Goal: Manage account settings

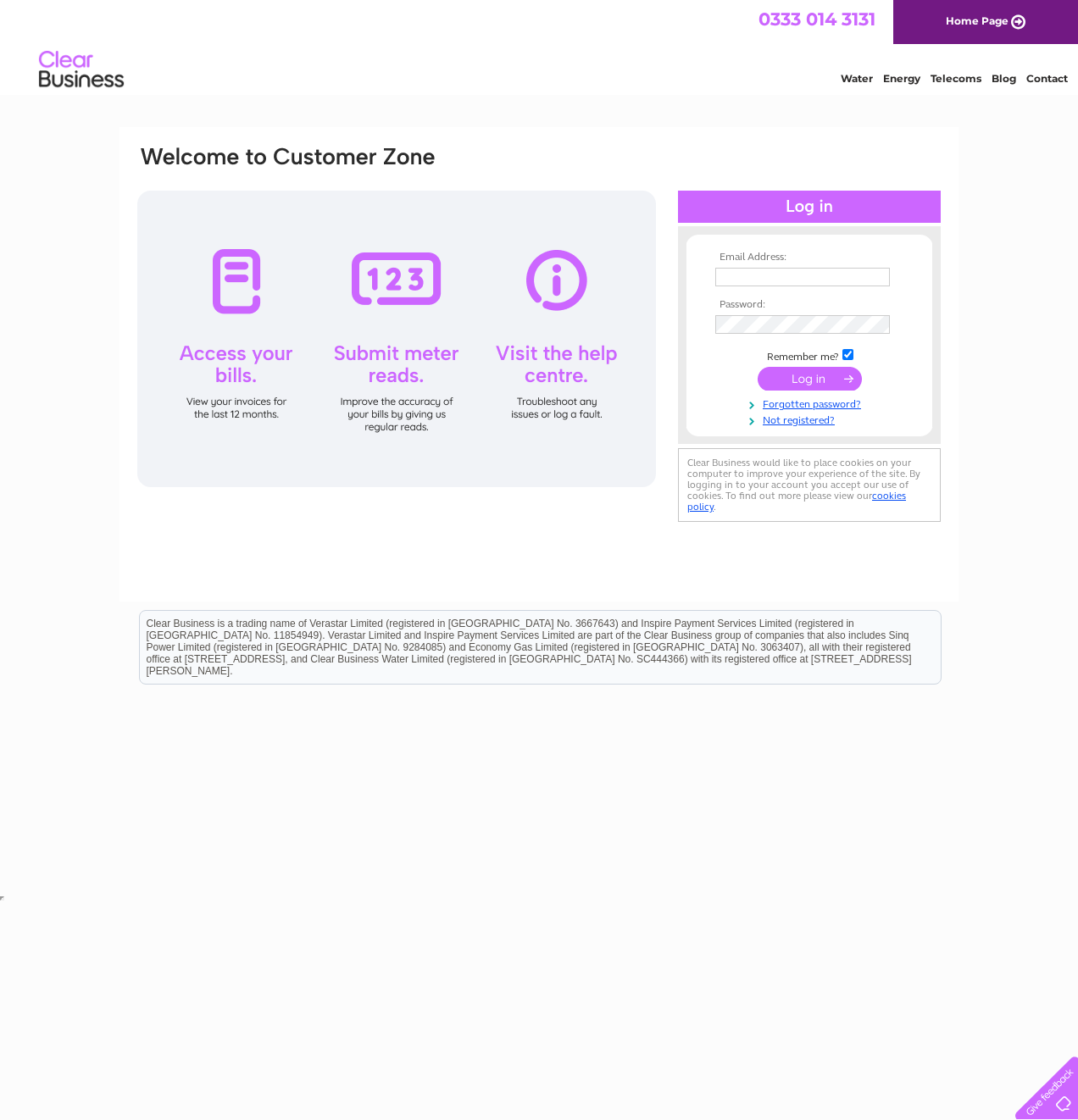
type input "Cheryl.sauvary@pricebailey.co.uk"
click at [796, 377] on input "submit" at bounding box center [809, 379] width 105 height 24
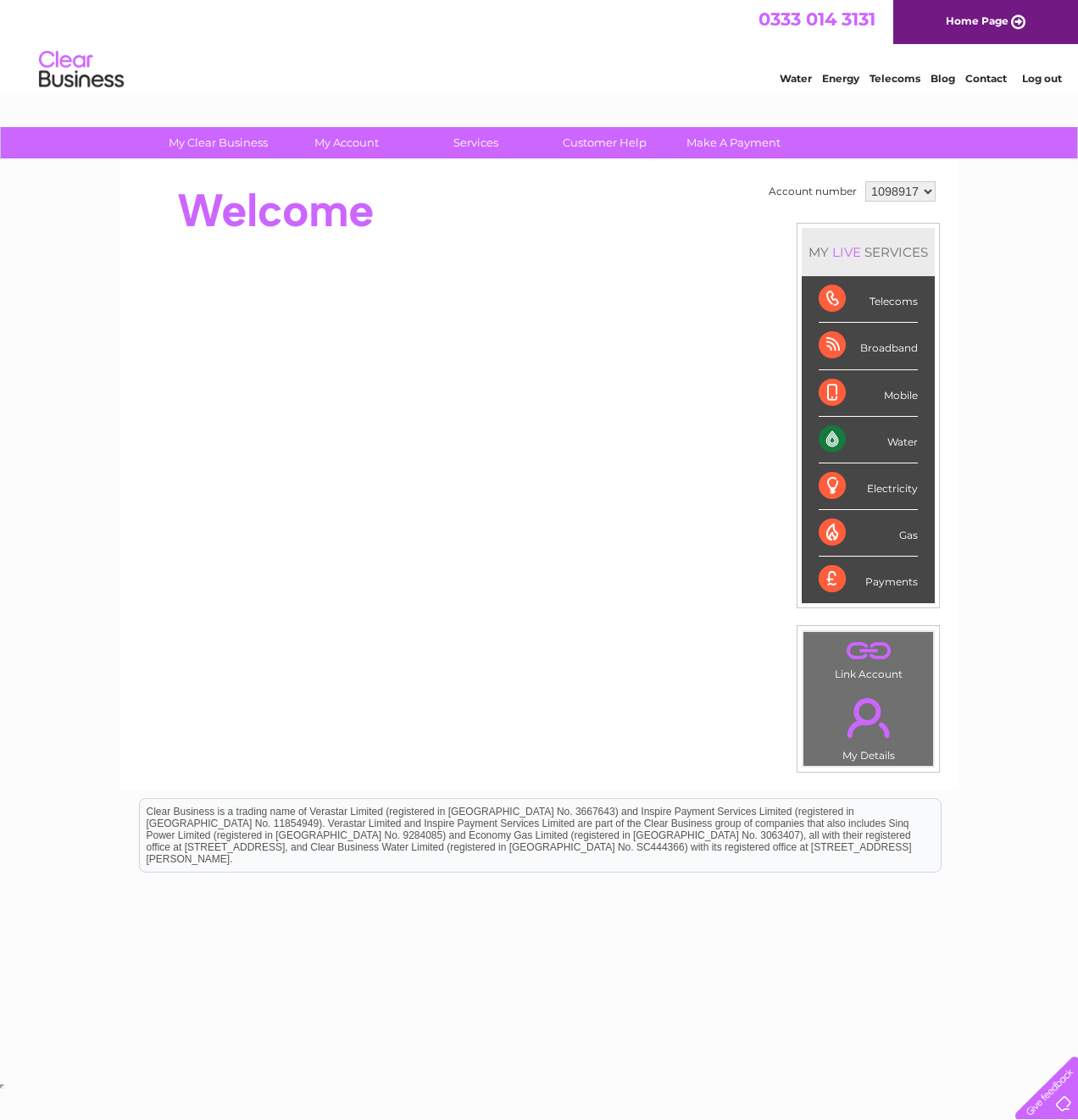
click at [922, 192] on select "1098917 1098920 1098925 1145575" at bounding box center [900, 192] width 70 height 20
select select "1145575"
click at [865, 182] on select "1098917 1098920 1098925 1145575" at bounding box center [900, 192] width 70 height 20
click at [39, 471] on div "My Clear Business Login Details My Details My Preferences Link Account My Accou…" at bounding box center [539, 604] width 1078 height 953
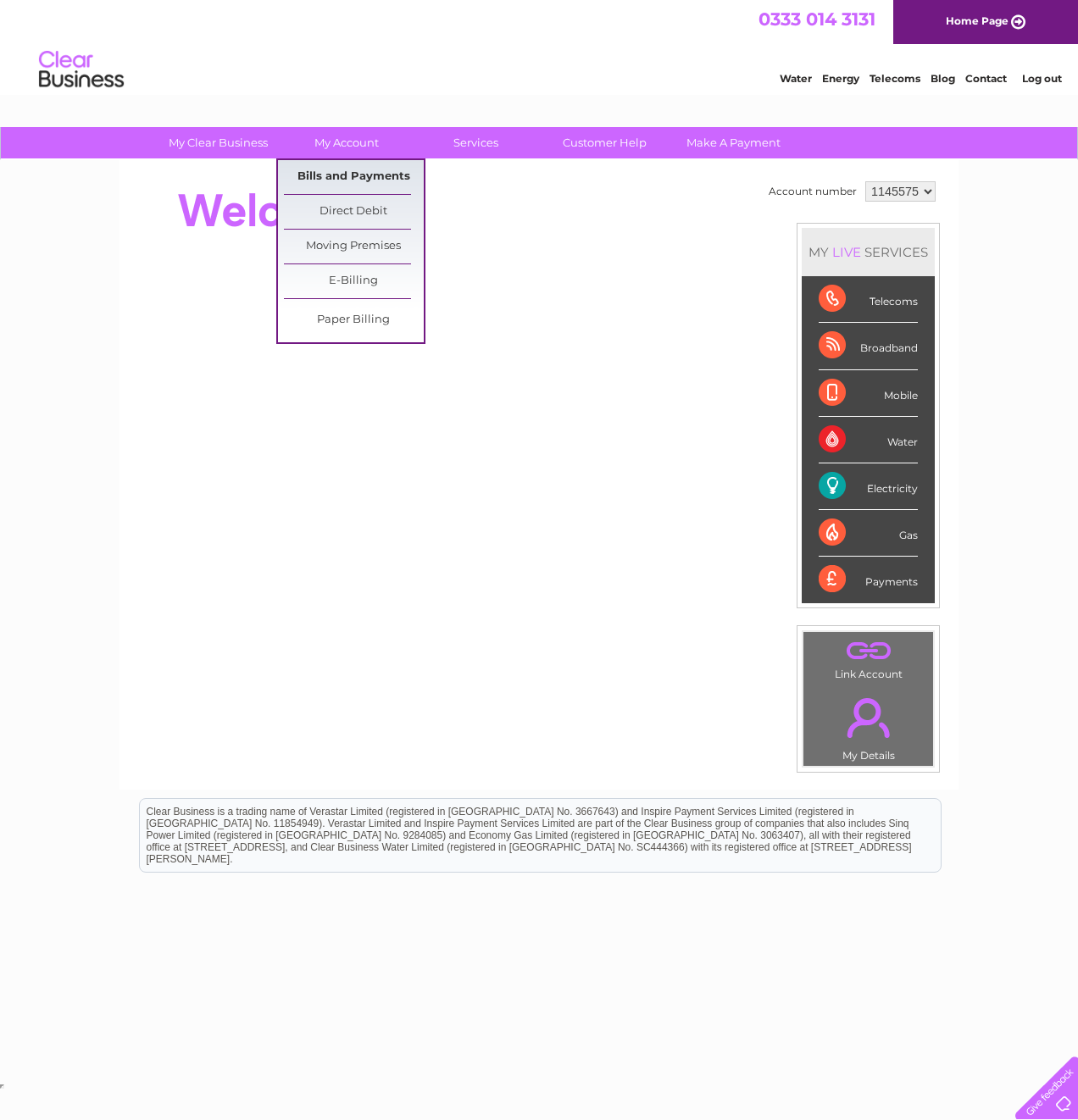
click at [340, 175] on link "Bills and Payments" at bounding box center [354, 176] width 140 height 34
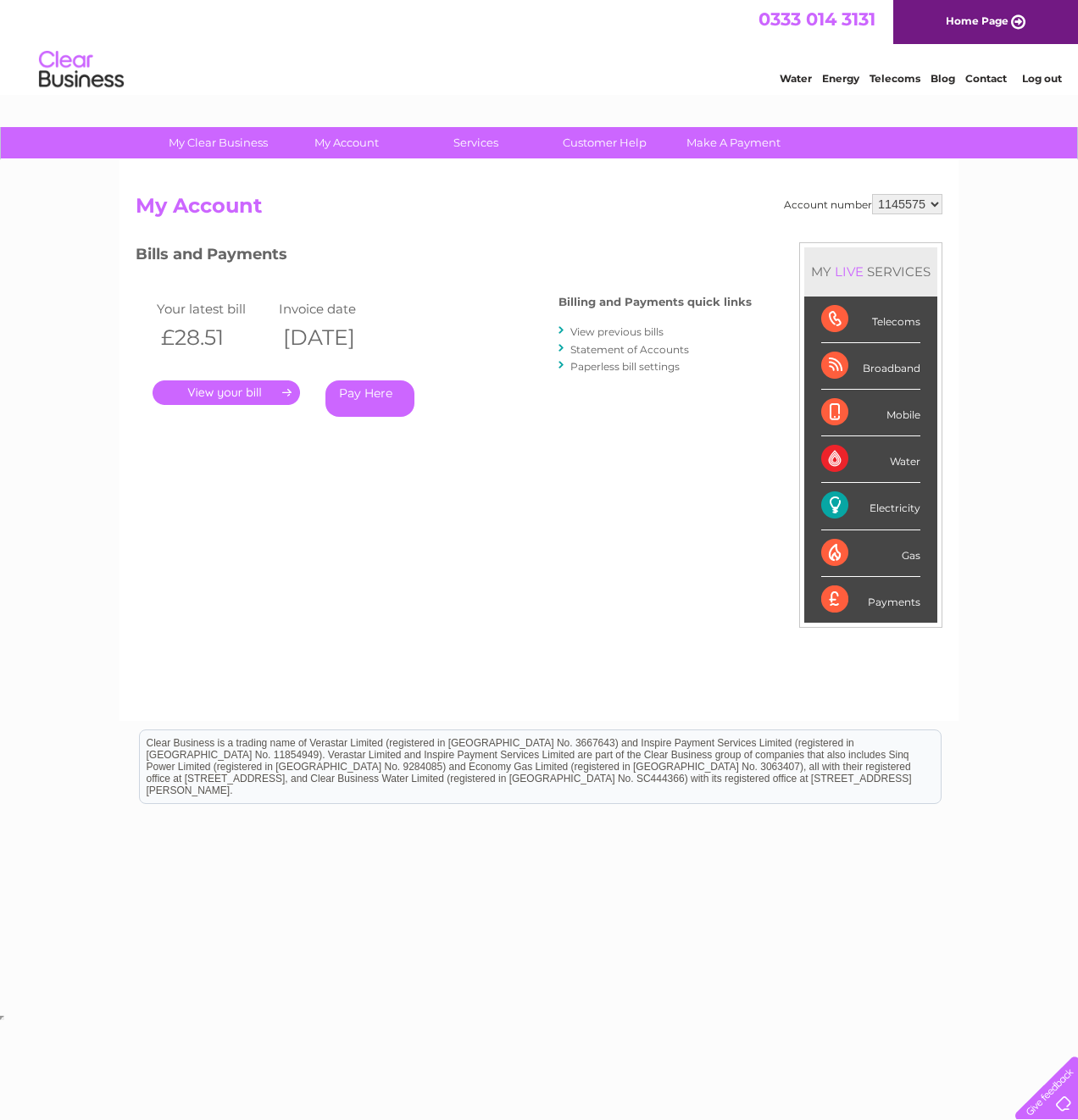
click at [897, 205] on select "1098917 1098920 1098925 1145575" at bounding box center [906, 204] width 70 height 20
select select "1098925"
click at [872, 194] on select "1098917 1098920 1098925 1145575" at bounding box center [906, 204] width 70 height 20
click at [914, 205] on select "1098917 1098920 1098925 1145575" at bounding box center [906, 204] width 70 height 20
select select "1145575"
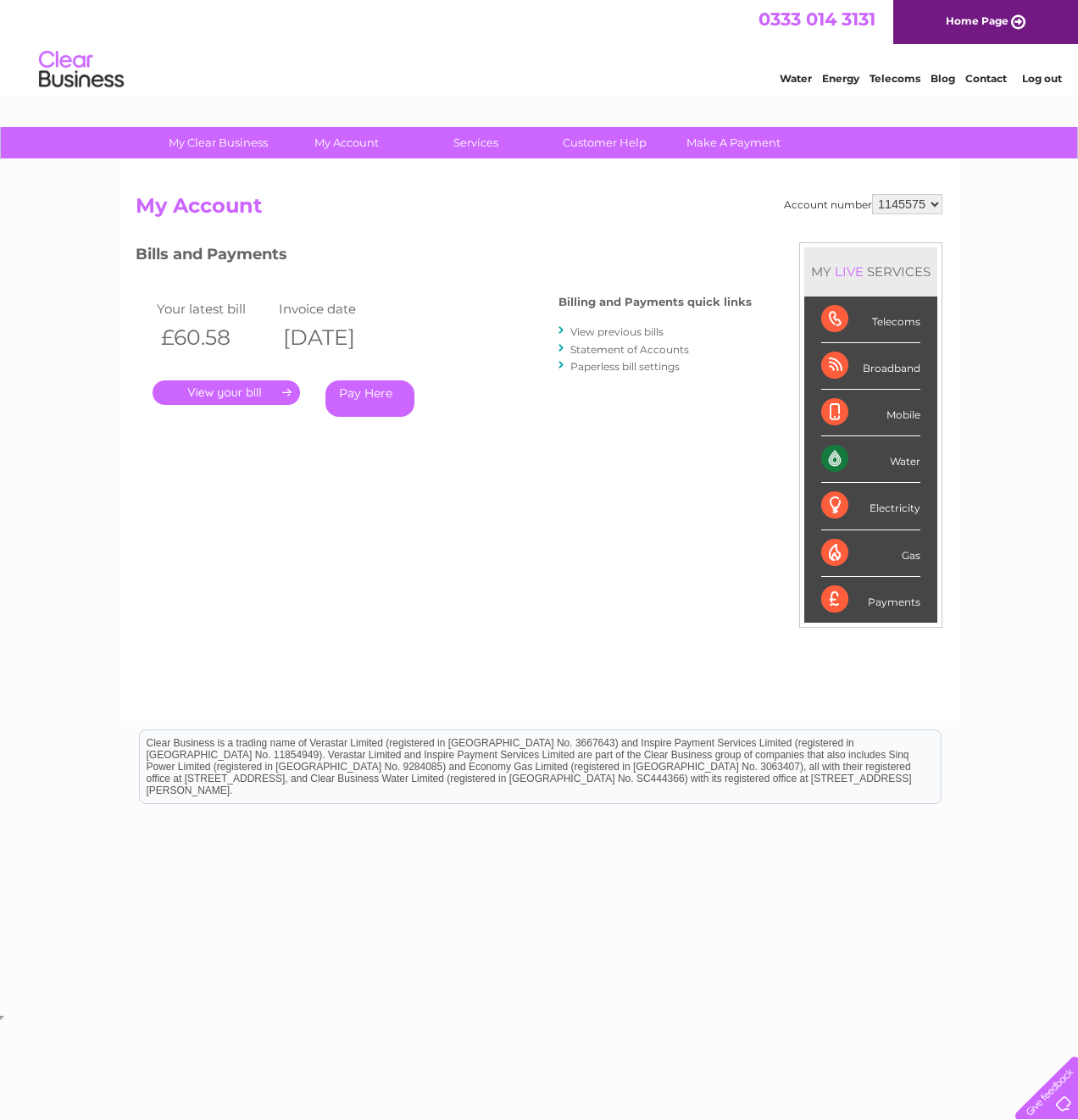
click at [872, 194] on select "1098917 1098920 1098925 1145575" at bounding box center [906, 204] width 70 height 20
